Goal: Entertainment & Leisure: Consume media (video, audio)

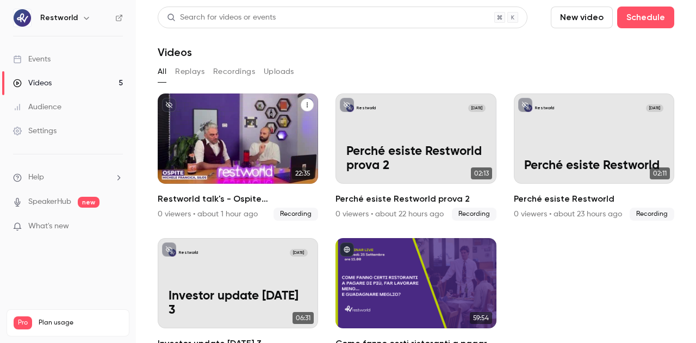
click at [200, 137] on p "Restworld talk's - Ospite [PERSON_NAME] da Silos" at bounding box center [238, 152] width 139 height 43
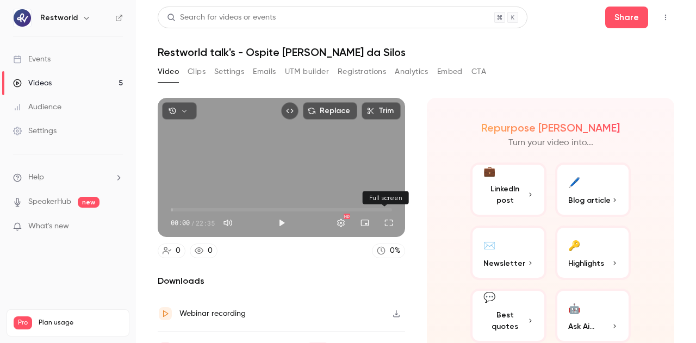
click at [387, 219] on button "Full screen" at bounding box center [389, 223] width 22 height 22
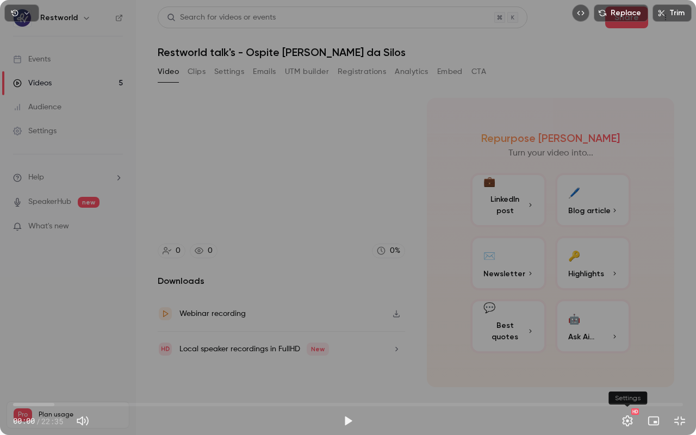
click at [629, 343] on button "Settings" at bounding box center [628, 421] width 22 height 22
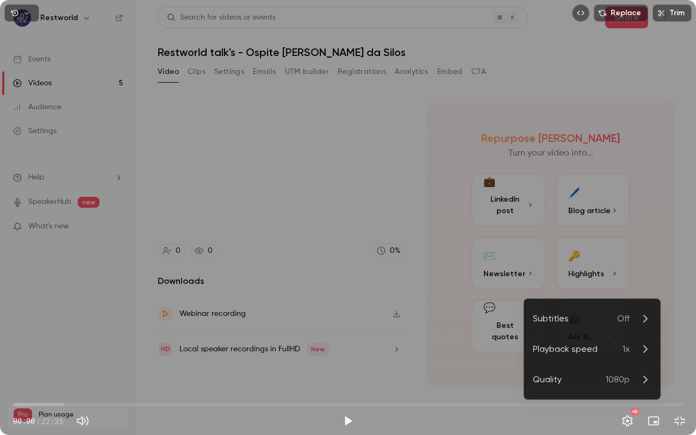
click at [610, 343] on span "1080p" at bounding box center [618, 379] width 24 height 13
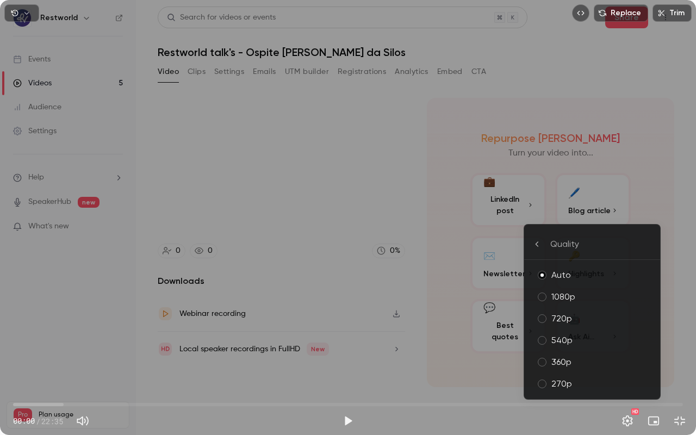
click at [589, 297] on div "1080p" at bounding box center [601, 296] width 100 height 13
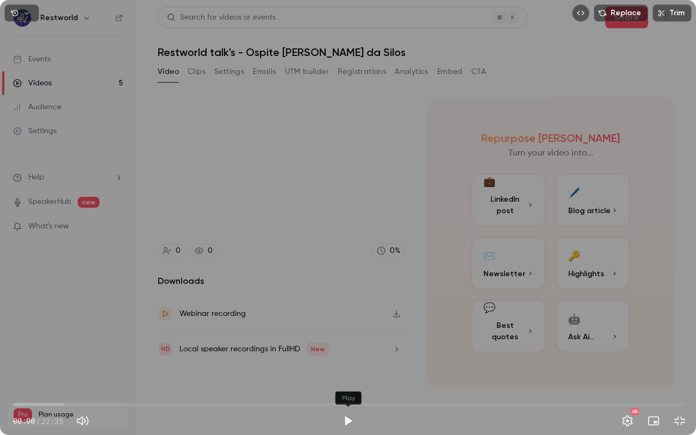
click at [345, 343] on button "Play" at bounding box center [348, 421] width 22 height 22
click at [344, 343] on button "Pause" at bounding box center [348, 421] width 22 height 22
click at [678, 343] on button "Exit full screen" at bounding box center [680, 421] width 22 height 22
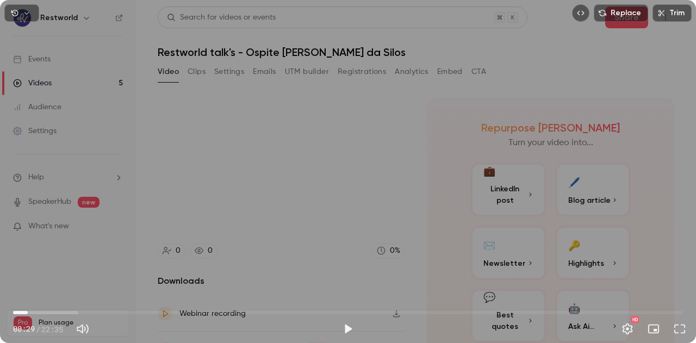
type input "****"
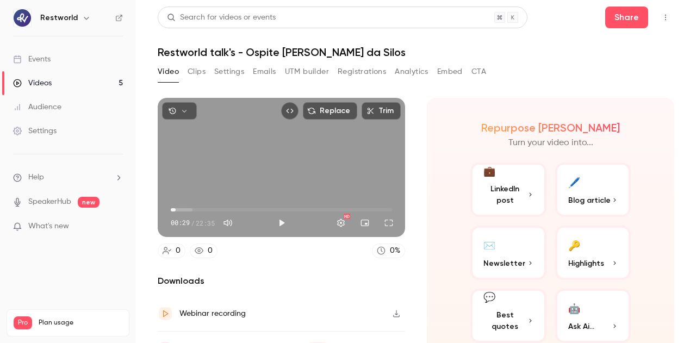
click at [80, 82] on link "Videos 5" at bounding box center [68, 83] width 136 height 24
